Goal: Information Seeking & Learning: Learn about a topic

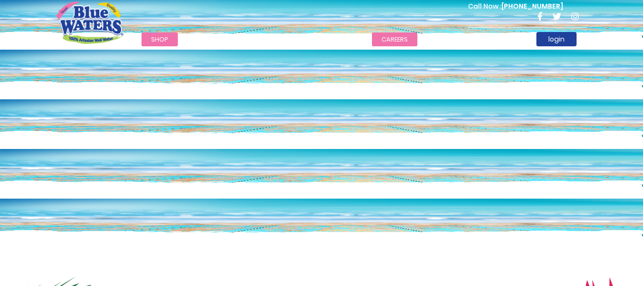
click at [388, 40] on link "careers" at bounding box center [394, 40] width 45 height 14
click at [382, 42] on link "careers" at bounding box center [394, 40] width 45 height 14
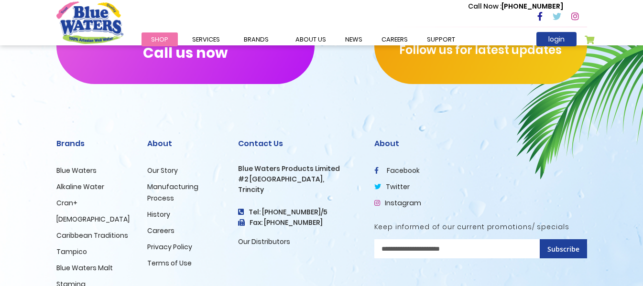
scroll to position [1037, 0]
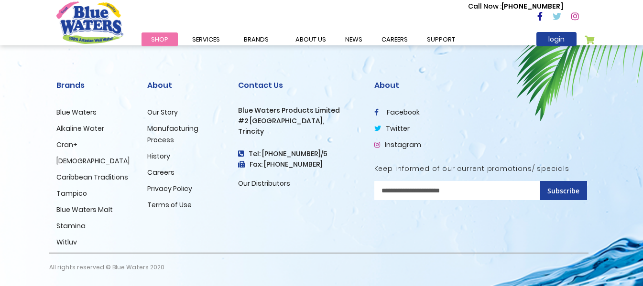
click at [161, 173] on link "Careers" at bounding box center [160, 173] width 27 height 10
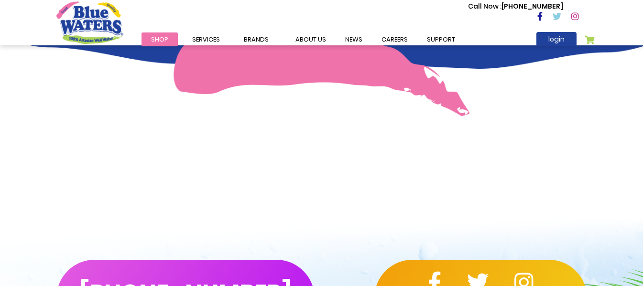
click at [297, 54] on img at bounding box center [321, 71] width 297 height 92
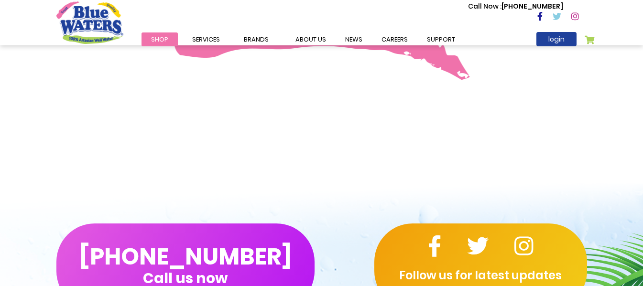
scroll to position [860, 0]
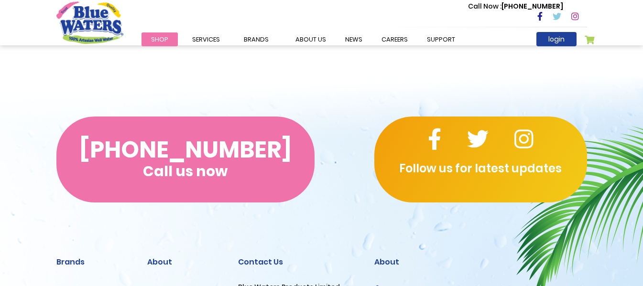
click at [204, 147] on button "(868) 640-8824 Call us now" at bounding box center [185, 160] width 258 height 86
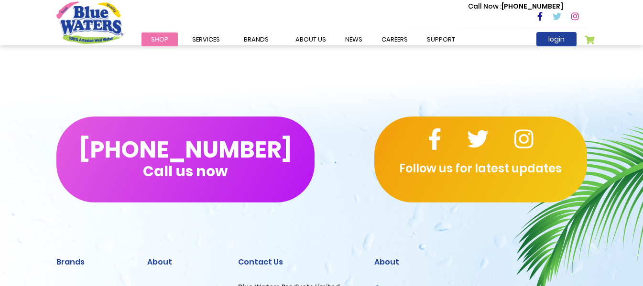
click at [257, 98] on div "(868) 640-8824 Call us now Follow us for latest updates" at bounding box center [321, 159] width 643 height 163
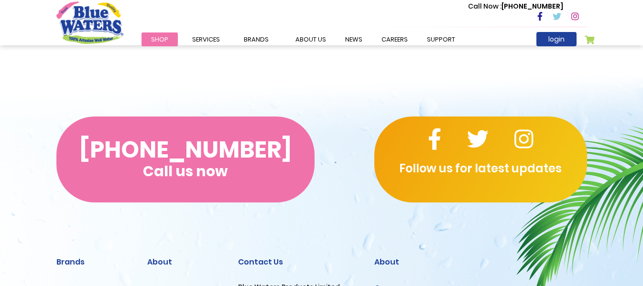
click at [208, 148] on button "(868) 640-8824 Call us now" at bounding box center [185, 160] width 258 height 86
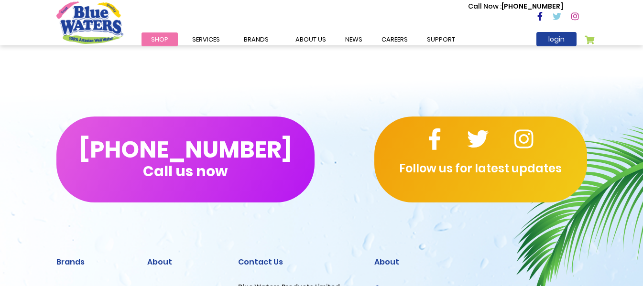
click at [305, 91] on div "(868) 640-8824 Call us now Follow us for latest updates" at bounding box center [321, 159] width 643 height 163
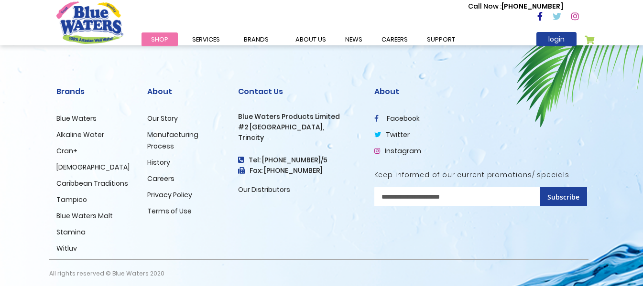
scroll to position [1037, 0]
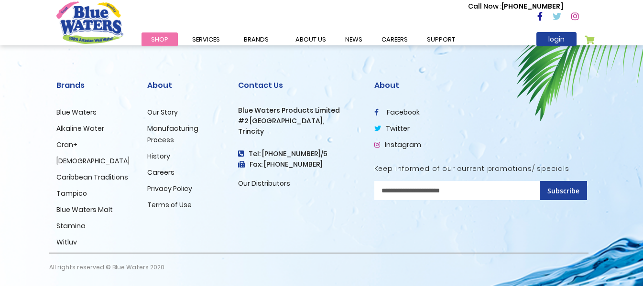
click at [268, 182] on link "Our Distributors" at bounding box center [264, 184] width 52 height 10
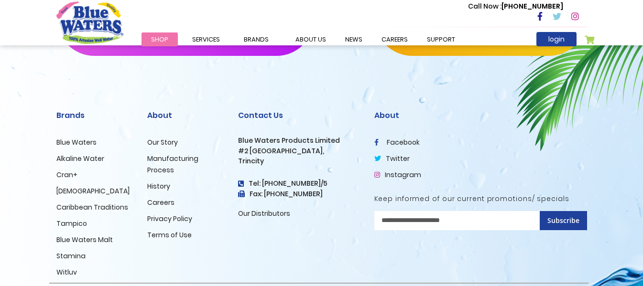
scroll to position [763, 0]
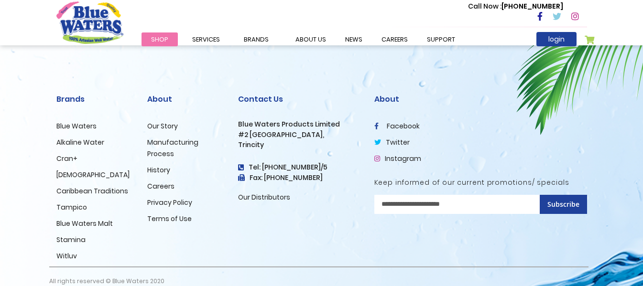
click at [164, 138] on link "Manufacturing Process" at bounding box center [172, 148] width 51 height 21
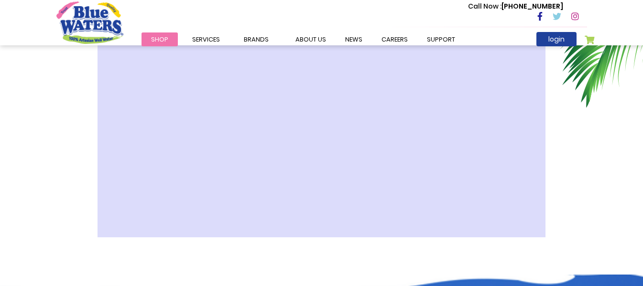
scroll to position [335, 0]
